Goal: Find specific page/section: Find specific page/section

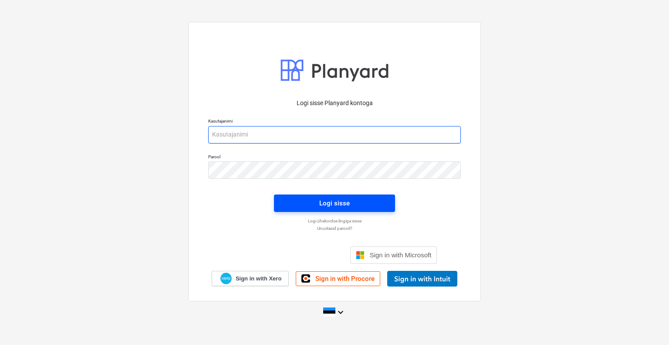
type input "[EMAIL_ADDRESS][DOMAIN_NAME]"
click at [374, 200] on span "Logi sisse" at bounding box center [335, 202] width 100 height 11
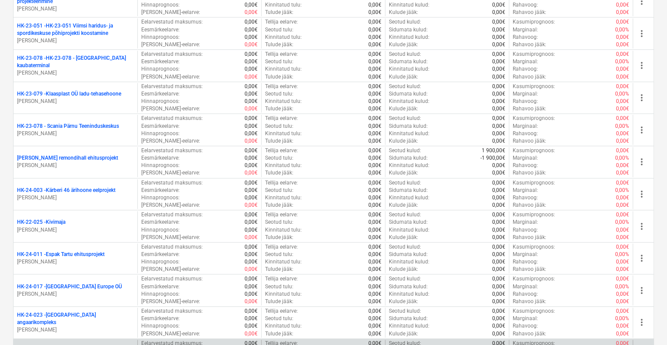
scroll to position [698, 0]
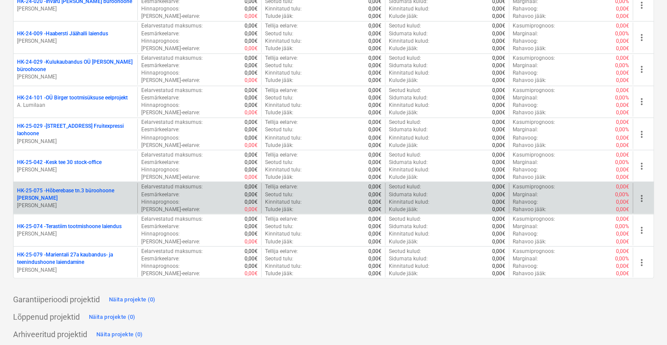
click at [68, 193] on p "HK-25-075 - Hõberebase tn.3 büroohoone [PERSON_NAME]" at bounding box center [75, 194] width 117 height 15
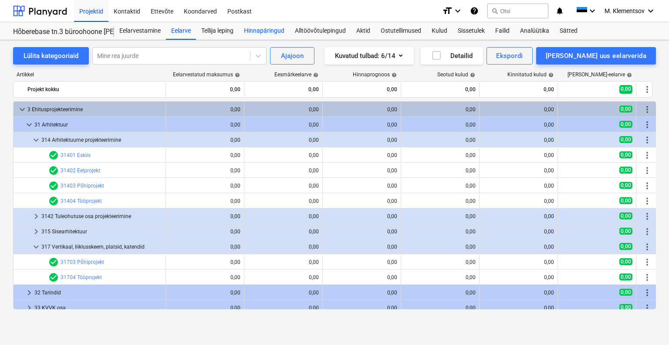
click at [262, 33] on div "Hinnapäringud" at bounding box center [264, 30] width 51 height 17
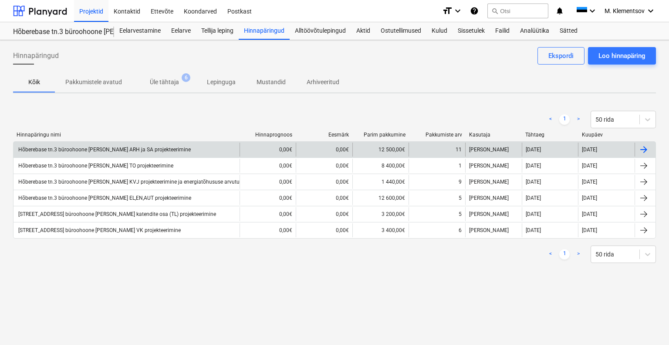
click at [132, 148] on div "Hõberebase tn.3 büroohoone [PERSON_NAME] ARH ja SA projekteerimine" at bounding box center [104, 149] width 174 height 6
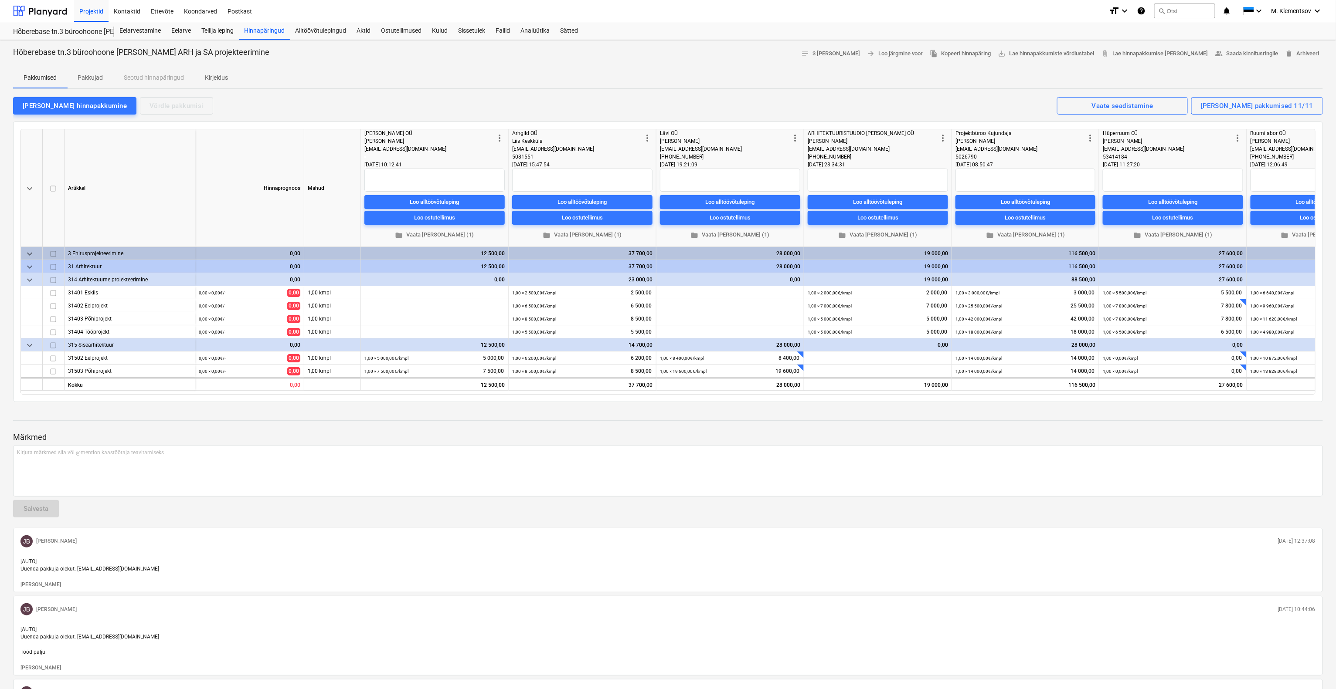
click at [669, 344] on div "[PERSON_NAME] [DATE] 12:37:08 [AUTO] Uuenda pakkuja olekut: [EMAIL_ADDRESS][DOM…" at bounding box center [668, 560] width 1310 height 64
